Goal: Obtain resource: Download file/media

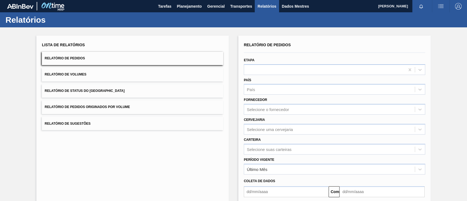
click at [110, 104] on button "Relatório de Pedidos Originados por Volume" at bounding box center [133, 106] width 182 height 13
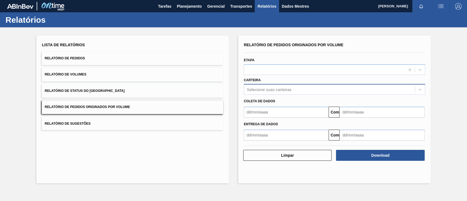
drag, startPoint x: 287, startPoint y: 81, endPoint x: 286, endPoint y: 85, distance: 4.2
click at [288, 81] on div "Carteira Selecione suas carteiras" at bounding box center [335, 85] width 182 height 19
click at [286, 87] on font "Selecione suas carteiras" at bounding box center [269, 89] width 45 height 5
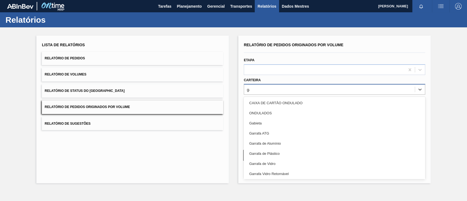
type input "ga"
click at [159, 110] on button "Relatório de Pedidos Originados por Volume" at bounding box center [133, 106] width 182 height 13
click at [266, 93] on div "Selecione suas carteiras" at bounding box center [329, 90] width 171 height 8
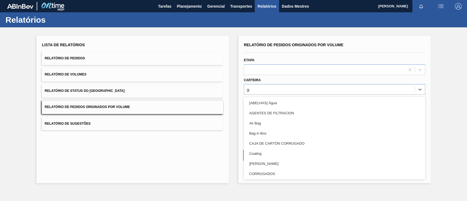
type input "gar"
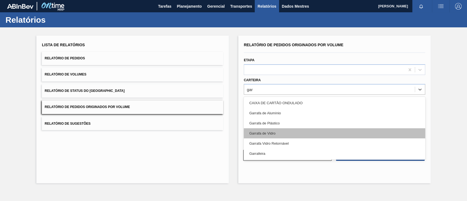
click at [257, 135] on font "Garrafa de Vidro" at bounding box center [262, 133] width 26 height 4
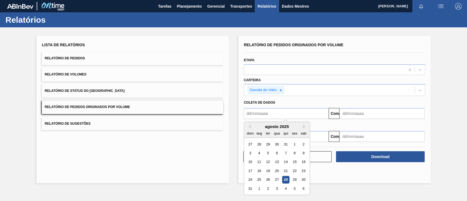
click at [272, 115] on input "text" at bounding box center [286, 113] width 85 height 11
drag, startPoint x: 295, startPoint y: 145, endPoint x: 298, endPoint y: 145, distance: 3.3
click at [295, 145] on font "1" at bounding box center [295, 144] width 2 height 4
type input "[DATE]"
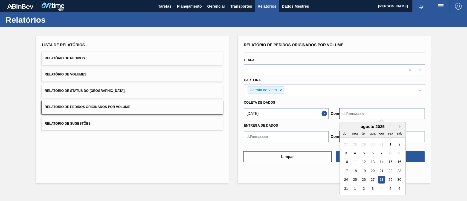
click at [368, 116] on input "text" at bounding box center [382, 113] width 85 height 11
click at [361, 191] on div "2" at bounding box center [363, 188] width 7 height 7
type input "[DATE]"
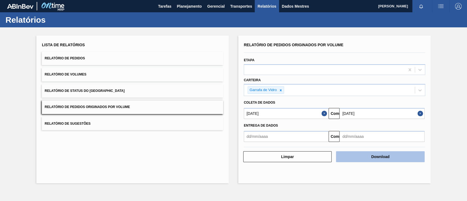
click at [372, 156] on font "Download" at bounding box center [381, 157] width 18 height 4
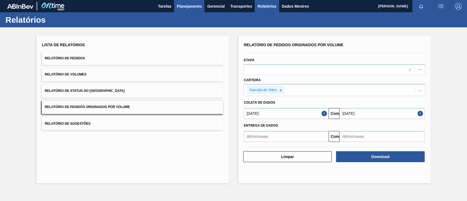
click at [185, 7] on font "Planejamento" at bounding box center [189, 6] width 25 height 4
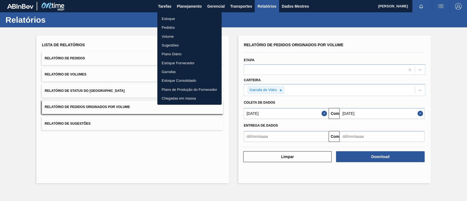
click at [166, 27] on font "Pedidos" at bounding box center [168, 27] width 13 height 4
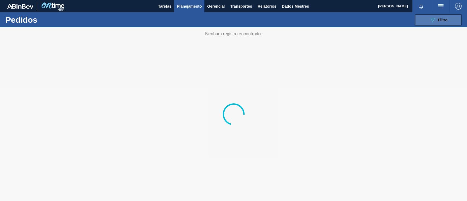
click at [431, 20] on icon "089F7B8B-B2A5-4AFE-B5C0-19BA573D28AC" at bounding box center [433, 20] width 7 height 7
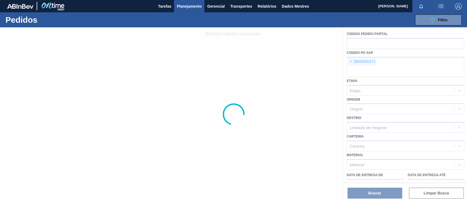
click at [351, 61] on div at bounding box center [233, 114] width 467 height 174
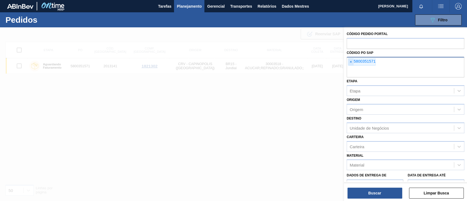
click at [351, 62] on font "×" at bounding box center [351, 62] width 2 height 4
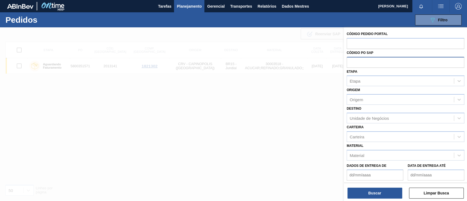
paste input "text"
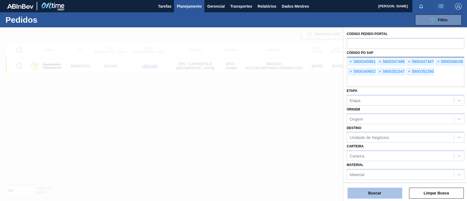
click at [379, 193] on font "Buscar" at bounding box center [375, 193] width 13 height 4
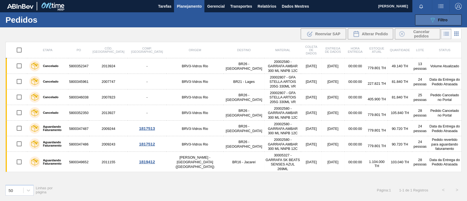
click at [424, 19] on button "089F7B8B-B2A5-4AFE-B5C0-19BA573D28AC Filtro" at bounding box center [438, 20] width 47 height 11
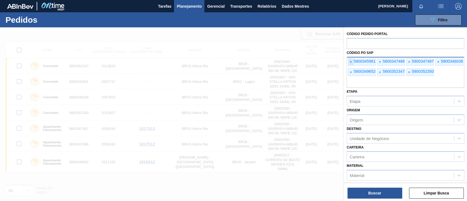
click at [353, 62] on span "×" at bounding box center [351, 62] width 5 height 7
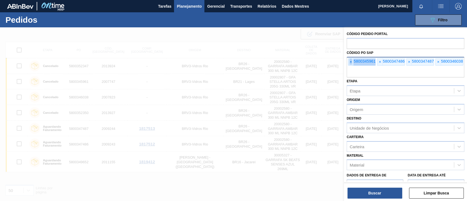
click at [353, 62] on span "×" at bounding box center [351, 62] width 5 height 7
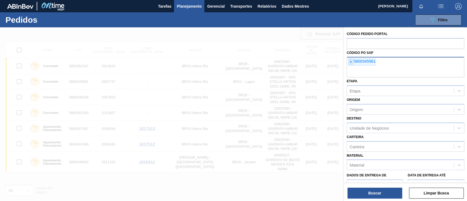
click at [352, 62] on span "×" at bounding box center [351, 62] width 5 height 7
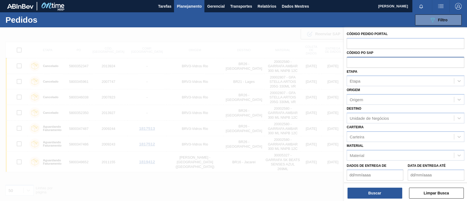
click at [352, 62] on input "text" at bounding box center [406, 62] width 118 height 10
paste input "text"
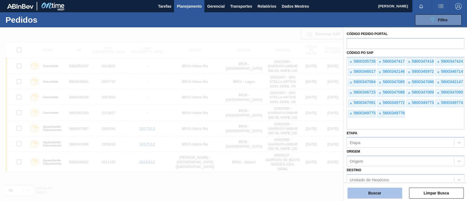
click at [382, 193] on button "Buscar" at bounding box center [375, 193] width 55 height 11
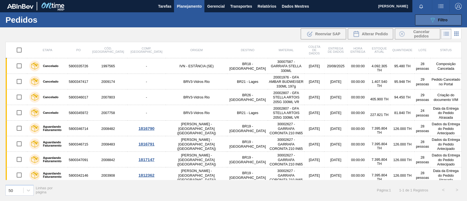
click at [432, 18] on icon "089F7B8B-B2A5-4AFE-B5C0-19BA573D28AC" at bounding box center [433, 20] width 7 height 7
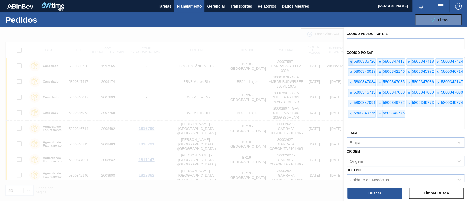
click at [350, 62] on font "×" at bounding box center [351, 62] width 2 height 4
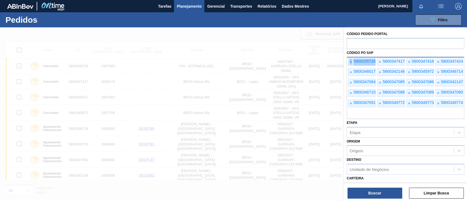
click at [350, 62] on font "×" at bounding box center [351, 62] width 2 height 4
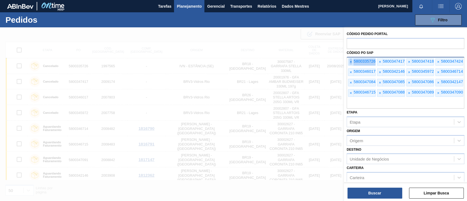
click at [350, 62] on font "×" at bounding box center [351, 62] width 2 height 4
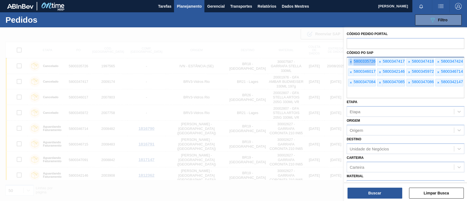
click at [350, 62] on font "×" at bounding box center [351, 62] width 2 height 4
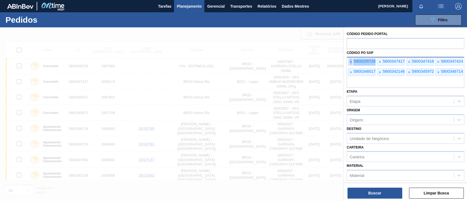
click at [350, 62] on font "×" at bounding box center [351, 62] width 2 height 4
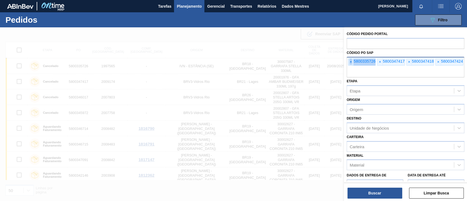
click at [350, 62] on font "×" at bounding box center [351, 62] width 2 height 4
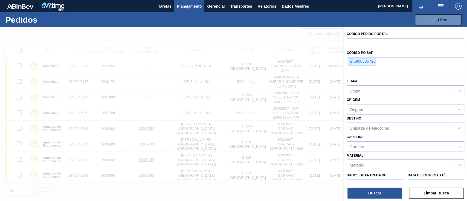
click at [350, 62] on font "×" at bounding box center [351, 62] width 2 height 4
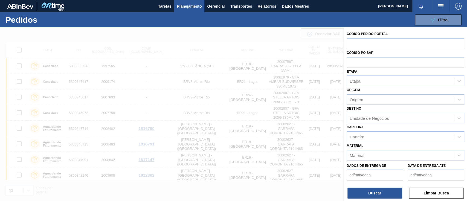
click at [350, 62] on input "text" at bounding box center [406, 62] width 118 height 10
paste input "text"
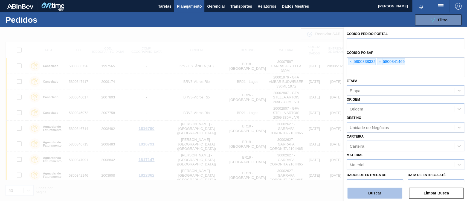
click at [381, 192] on font "Buscar" at bounding box center [375, 193] width 13 height 4
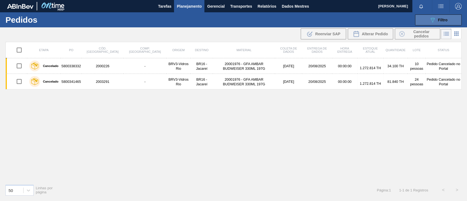
click at [436, 20] on icon "089F7B8B-B2A5-4AFE-B5C0-19BA573D28AC" at bounding box center [433, 20] width 7 height 7
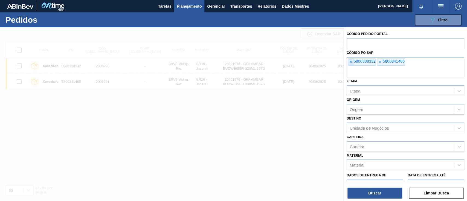
click at [351, 61] on font "×" at bounding box center [351, 62] width 2 height 4
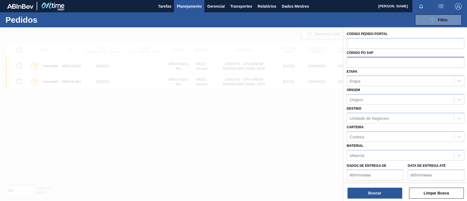
click at [351, 61] on input "text" at bounding box center [406, 62] width 118 height 10
paste input "text"
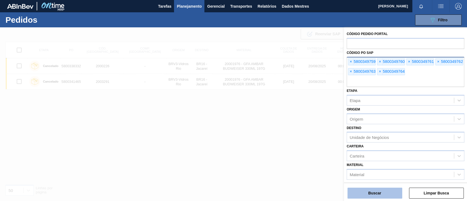
click at [386, 194] on button "Buscar" at bounding box center [375, 193] width 55 height 11
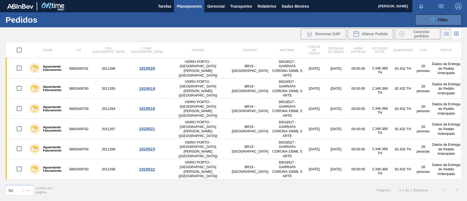
click at [436, 16] on button "089F7B8B-B2A5-4AFE-B5C0-19BA573D28AC Filtro" at bounding box center [438, 20] width 47 height 11
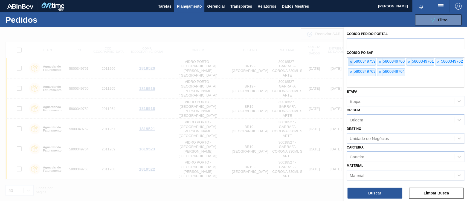
click at [350, 61] on font "×" at bounding box center [351, 62] width 2 height 4
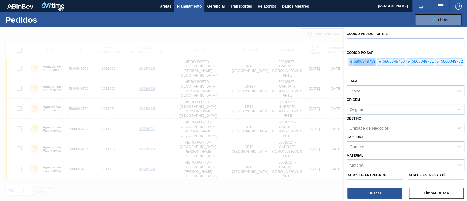
click at [350, 61] on font "×" at bounding box center [351, 62] width 2 height 4
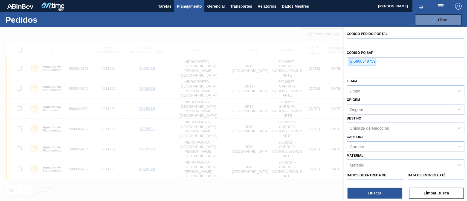
click at [350, 61] on font "×" at bounding box center [351, 62] width 2 height 4
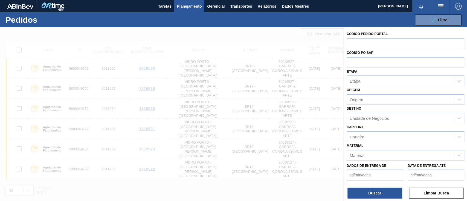
paste input "text"
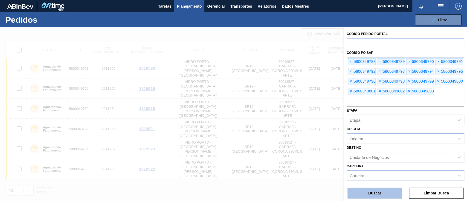
click at [375, 194] on font "Buscar" at bounding box center [375, 193] width 13 height 4
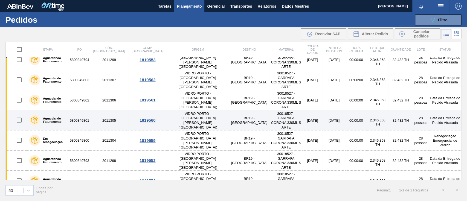
scroll to position [112, 0]
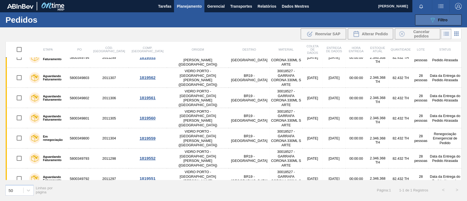
click at [434, 21] on icon "089F7B8B-B2A5-4AFE-B5C0-19BA573D28AC" at bounding box center [433, 20] width 7 height 7
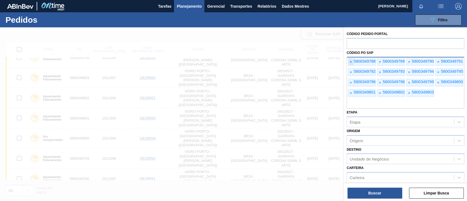
click at [351, 62] on font "×" at bounding box center [351, 62] width 2 height 4
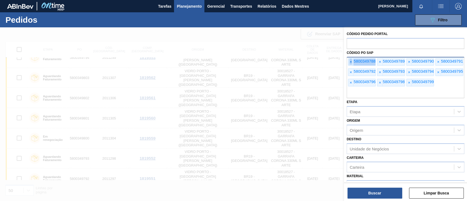
drag, startPoint x: 351, startPoint y: 62, endPoint x: 349, endPoint y: 63, distance: 2.9
click at [349, 63] on span "×" at bounding box center [351, 62] width 5 height 7
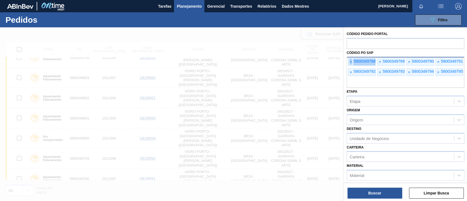
click at [349, 63] on span "×" at bounding box center [351, 62] width 5 height 7
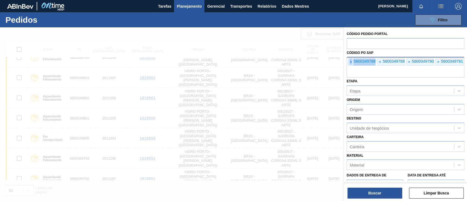
click at [349, 63] on span "×" at bounding box center [351, 62] width 5 height 7
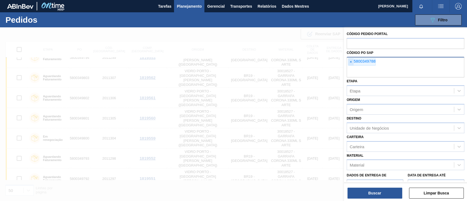
click at [349, 63] on span "×" at bounding box center [351, 62] width 5 height 7
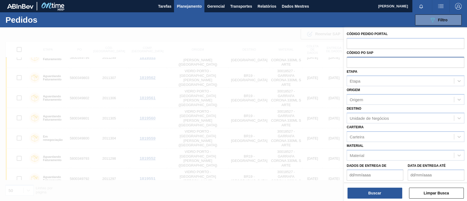
paste input "text"
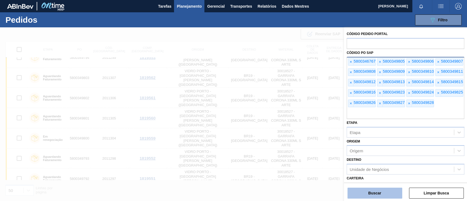
click at [369, 196] on button "Buscar" at bounding box center [375, 193] width 55 height 11
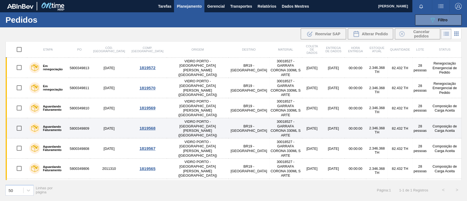
scroll to position [174, 0]
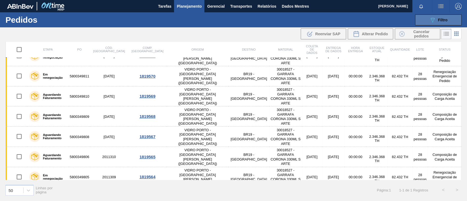
click at [430, 17] on icon "089F7B8B-B2A5-4AFE-B5C0-19BA573D28AC" at bounding box center [433, 20] width 7 height 7
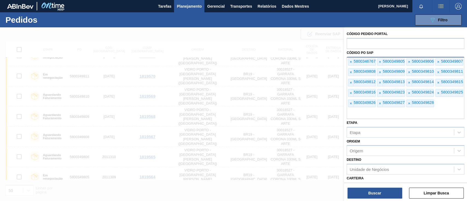
click at [354, 62] on font "5800346767" at bounding box center [365, 61] width 22 height 4
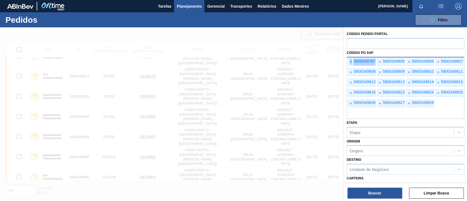
click at [354, 62] on font "5800346767" at bounding box center [365, 61] width 22 height 4
click at [352, 63] on font "×" at bounding box center [351, 62] width 2 height 4
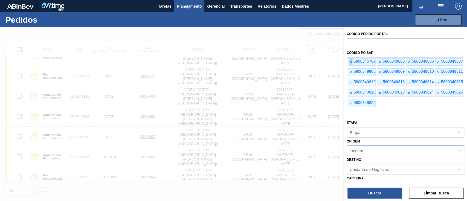
click at [352, 63] on font "×" at bounding box center [351, 62] width 2 height 4
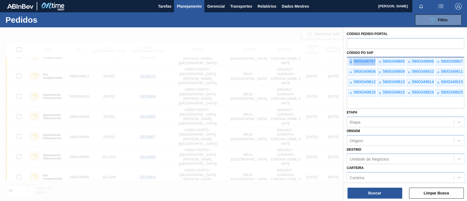
click at [352, 63] on font "×" at bounding box center [351, 62] width 2 height 4
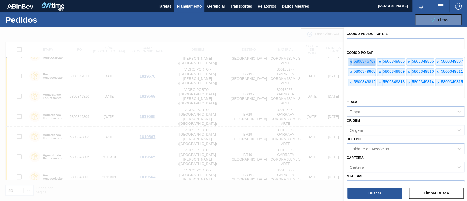
click at [352, 63] on font "×" at bounding box center [351, 62] width 2 height 4
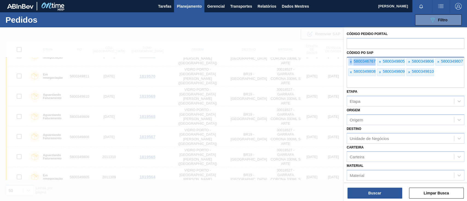
click at [352, 63] on font "×" at bounding box center [351, 62] width 2 height 4
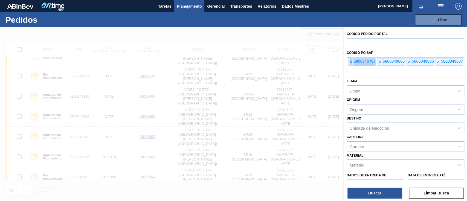
click at [352, 63] on font "×" at bounding box center [351, 62] width 2 height 4
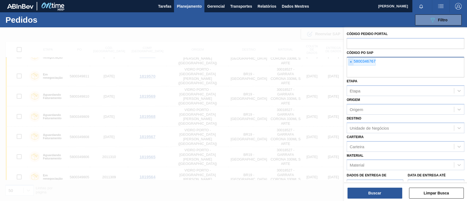
click at [352, 63] on font "×" at bounding box center [351, 62] width 2 height 4
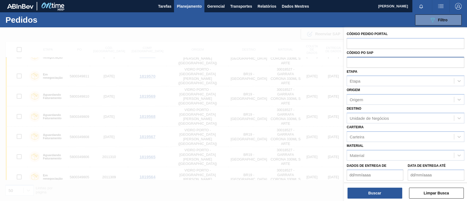
click at [352, 63] on input "text" at bounding box center [406, 62] width 118 height 10
paste input "text"
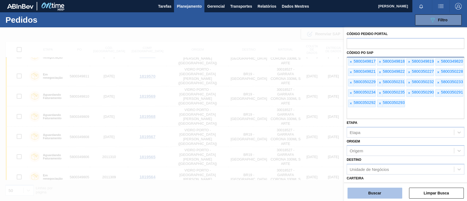
click at [380, 194] on font "Buscar" at bounding box center [375, 193] width 13 height 4
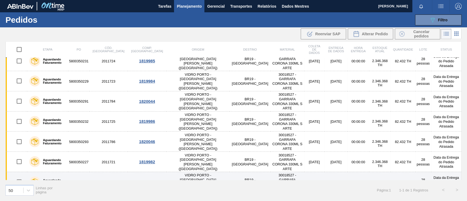
scroll to position [158, 0]
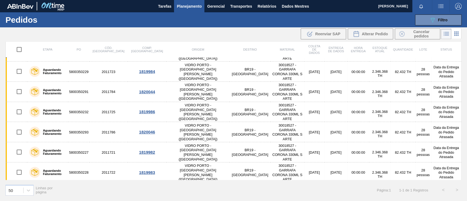
click at [425, 13] on div "089F7B8B-B2A5-4AFE-B5C0-19BA573D28AC Filtro Código Pedido Portal Código PO SAP …" at bounding box center [275, 20] width 379 height 16
click at [426, 17] on button "089F7B8B-B2A5-4AFE-B5C0-19BA573D28AC Filtro" at bounding box center [438, 20] width 47 height 11
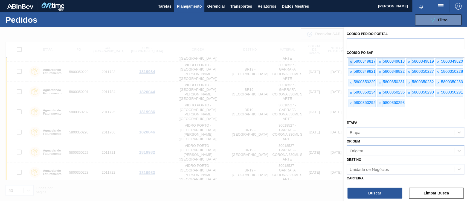
click at [352, 62] on span "×" at bounding box center [351, 62] width 5 height 7
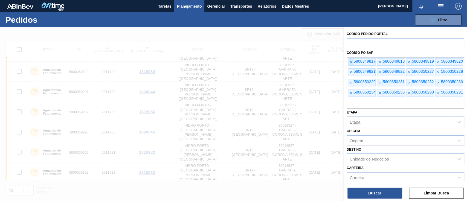
click at [352, 62] on font "×" at bounding box center [351, 62] width 2 height 4
click at [351, 62] on font "×" at bounding box center [351, 62] width 2 height 4
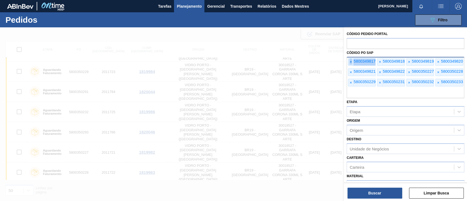
click at [351, 62] on font "×" at bounding box center [351, 62] width 2 height 4
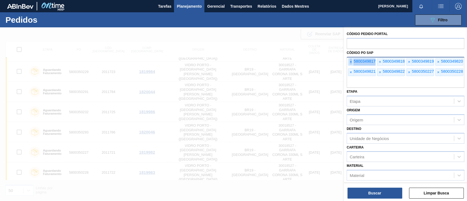
click at [351, 62] on font "×" at bounding box center [351, 62] width 2 height 4
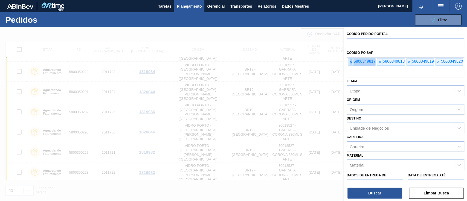
click at [351, 62] on font "×" at bounding box center [351, 62] width 2 height 4
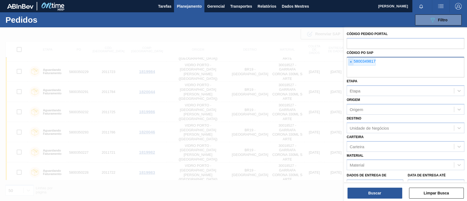
click at [351, 62] on font "×" at bounding box center [351, 62] width 2 height 4
click at [351, 67] on input "text" at bounding box center [406, 72] width 118 height 10
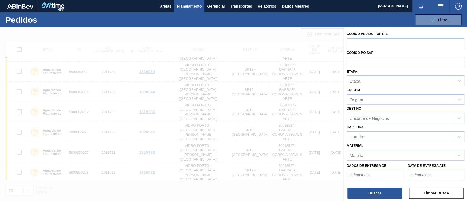
paste input "text"
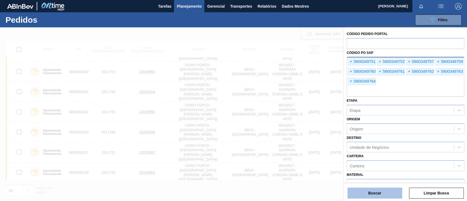
click at [372, 194] on font "Buscar" at bounding box center [375, 193] width 13 height 4
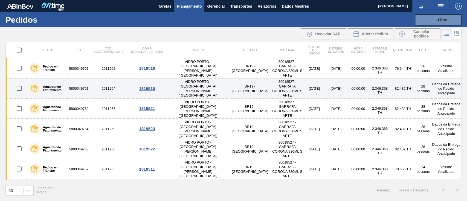
scroll to position [18, 0]
